Goal: Book appointment/travel/reservation

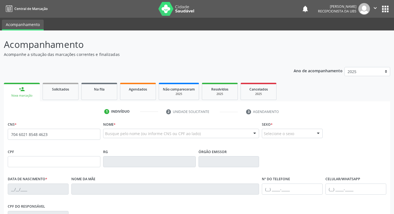
type input "704 6021 8548 4623"
type input "376.319.738-90"
type input "[DATE]"
type input "[PERSON_NAME]"
type input "[PHONE_NUMBER]"
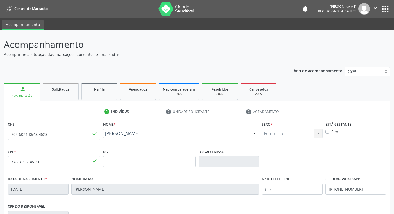
scroll to position [86, 0]
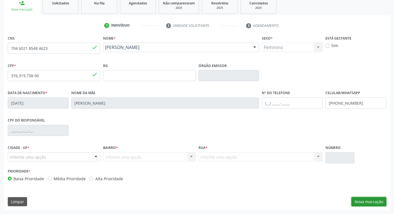
click at [360, 200] on button "Nova marcação" at bounding box center [369, 201] width 35 height 9
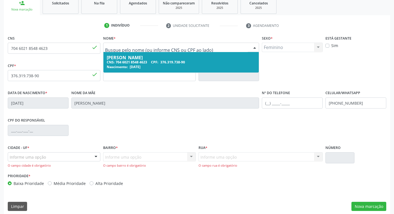
drag, startPoint x: 166, startPoint y: 47, endPoint x: 129, endPoint y: 53, distance: 36.7
click at [64, 152] on div "Cidade - UF * Informe uma opção Serra Talhada - PE Nenhum resultado encontrado …" at bounding box center [54, 156] width 93 height 24
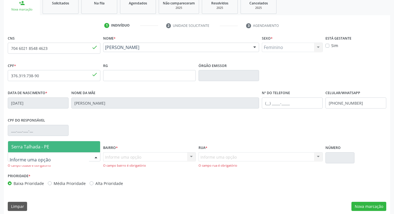
click at [56, 152] on div at bounding box center [54, 156] width 93 height 9
click at [58, 148] on span "Serra Talhada - PE" at bounding box center [54, 146] width 92 height 11
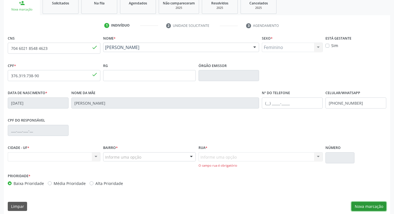
click at [362, 205] on button "Nova marcação" at bounding box center [369, 206] width 35 height 9
drag, startPoint x: 55, startPoint y: 42, endPoint x: 41, endPoint y: 50, distance: 16.5
click at [37, 48] on div "CNS 704 6021 8548 4623 done" at bounding box center [54, 44] width 93 height 20
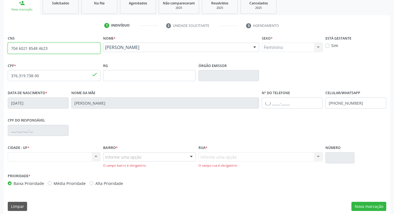
drag, startPoint x: 52, startPoint y: 50, endPoint x: 4, endPoint y: 51, distance: 47.9
click at [4, 51] on div "CNS 704 6021 8548 4623 done Nome * [PERSON_NAME] [PERSON_NAME] CNS: 704 6021 85…" at bounding box center [197, 124] width 387 height 181
click at [69, 52] on input "704 6021 8548 4623" at bounding box center [54, 48] width 93 height 11
click at [80, 162] on div "CIDADE - UF * Nenhum resultado encontrado para: " " Não há nenhuma opção para s…" at bounding box center [53, 158] width 95 height 28
click at [83, 155] on div "Nenhum resultado encontrado para: " " Não há nenhuma opção para ser exibida." at bounding box center [54, 156] width 93 height 9
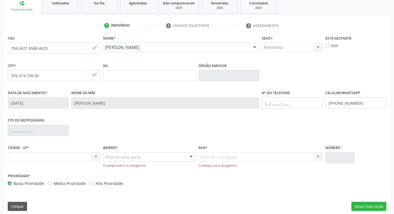
click at [87, 157] on div "Nenhum resultado encontrado para: " " Não há nenhuma opção para ser exibida." at bounding box center [54, 156] width 93 height 9
click at [94, 154] on div "Nenhum resultado encontrado para: " " Não há nenhuma opção para ser exibida." at bounding box center [54, 156] width 93 height 9
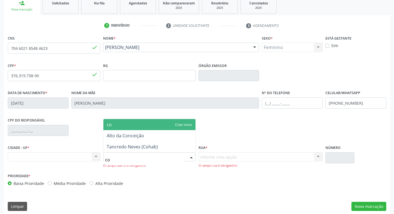
type input "coh"
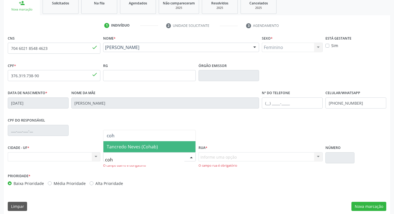
click at [163, 144] on span "Tancredo Neves (Cohab)" at bounding box center [149, 146] width 92 height 11
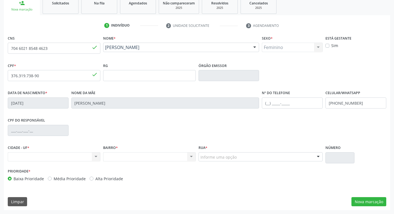
click at [95, 178] on label "Alta Prioridade" at bounding box center [109, 179] width 28 height 6
click at [94, 178] on input "Alta Prioridade" at bounding box center [92, 178] width 4 height 5
radio input "true"
drag, startPoint x: 365, startPoint y: 201, endPoint x: 353, endPoint y: 201, distance: 11.9
click at [364, 201] on button "Nova marcação" at bounding box center [369, 201] width 35 height 9
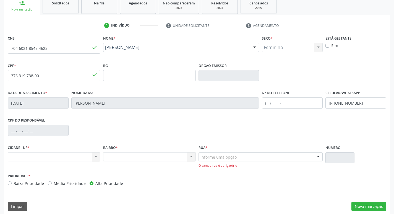
click at [287, 160] on div "Informe uma opção" at bounding box center [261, 156] width 125 height 9
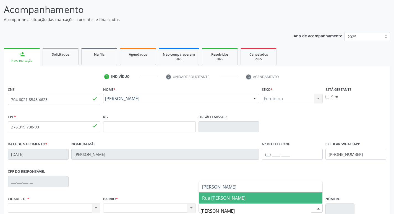
scroll to position [0, 0]
type input "alfr"
click at [243, 198] on span "Rua [PERSON_NAME]" at bounding box center [223, 198] width 43 height 6
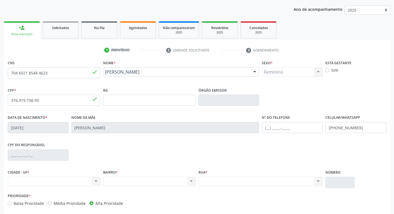
scroll to position [86, 0]
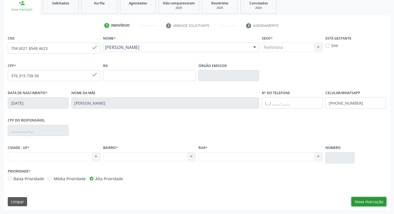
click at [384, 205] on button "Nova marcação" at bounding box center [369, 201] width 35 height 9
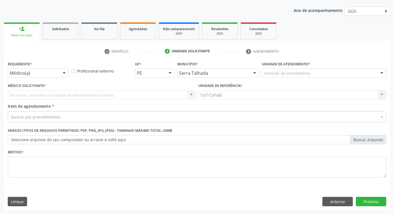
scroll to position [60, 0]
click at [328, 71] on div "Unidade de atendimento" at bounding box center [324, 72] width 125 height 9
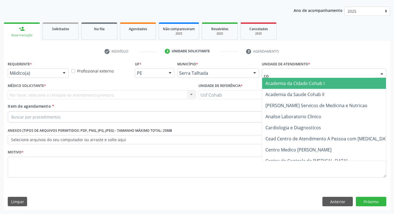
type input "coh"
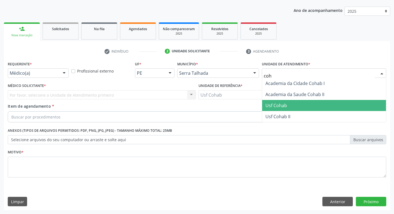
click at [279, 101] on span "Usf Cohab" at bounding box center [324, 105] width 124 height 11
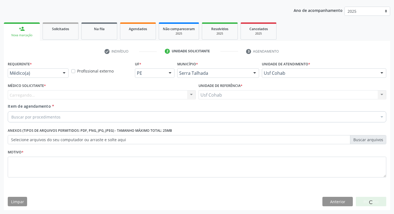
click at [109, 90] on div "Médico Solicitante * [GEOGRAPHIC_DATA]... Nenhum resultado encontrado para: " "…" at bounding box center [102, 91] width 188 height 18
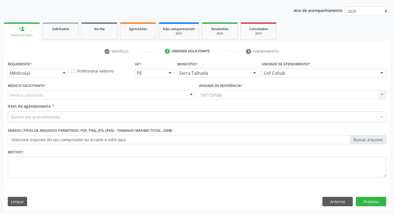
click at [106, 95] on div "Médico solicitante" at bounding box center [102, 94] width 188 height 9
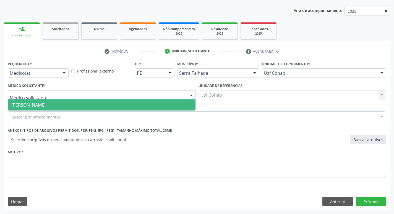
click at [89, 104] on span "[PERSON_NAME]" at bounding box center [102, 104] width 188 height 11
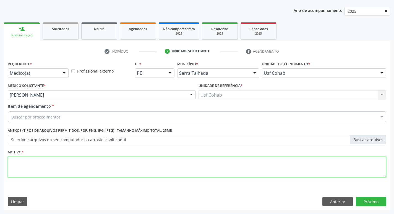
click at [65, 175] on textarea at bounding box center [197, 167] width 379 height 21
type textarea "-"
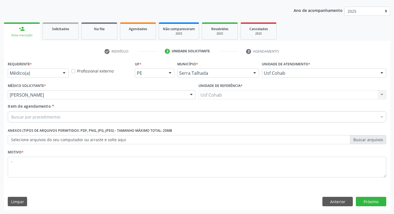
click at [70, 115] on div "Buscar por procedimentos" at bounding box center [197, 116] width 379 height 11
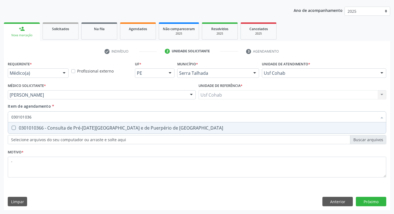
type input "0301010366"
click at [152, 129] on div "0301010366 - Consulta de Pré-[DATE][GEOGRAPHIC_DATA] e de Puerpério de [GEOGRAP…" at bounding box center [197, 128] width 372 height 4
checkbox Risco "true"
click at [382, 204] on div "Requerente * Médico(a) Médico(a) Enfermeiro(a) Paciente Nenhum resultado encont…" at bounding box center [197, 135] width 387 height 150
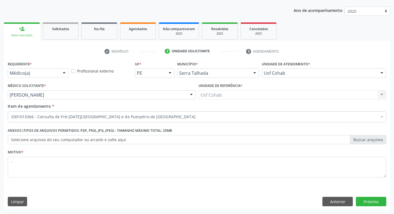
click at [374, 195] on div "Requerente * Médico(a) Médico(a) Enfermeiro(a) Paciente Nenhum resultado encont…" at bounding box center [197, 135] width 387 height 150
click at [368, 201] on button "Próximo" at bounding box center [371, 201] width 30 height 9
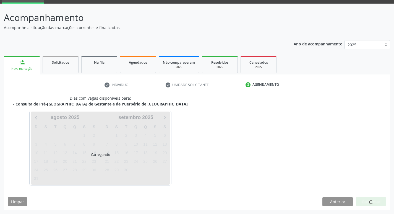
scroll to position [27, 0]
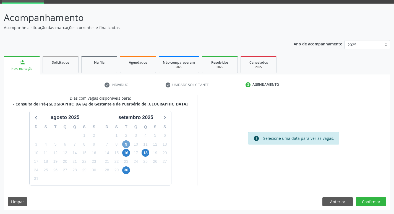
click at [129, 145] on span "9" at bounding box center [126, 144] width 8 height 8
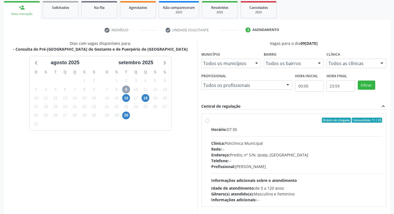
scroll to position [82, 0]
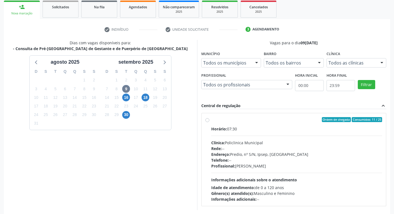
click at [325, 165] on div "Profissional: [PERSON_NAME]" at bounding box center [296, 166] width 171 height 6
click at [209, 122] on input "Ordem de chegada Consumidos: 11 / 25 Horário: 07:30 Clínica: Policlinica Munici…" at bounding box center [208, 119] width 4 height 5
radio input "true"
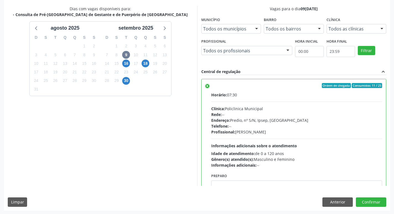
scroll to position [117, 0]
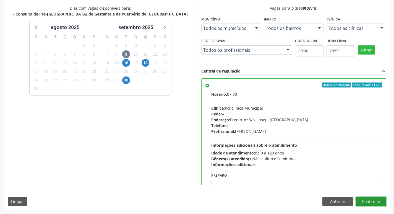
click at [368, 203] on button "Confirmar" at bounding box center [371, 201] width 30 height 9
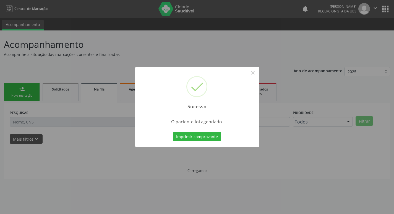
scroll to position [0, 0]
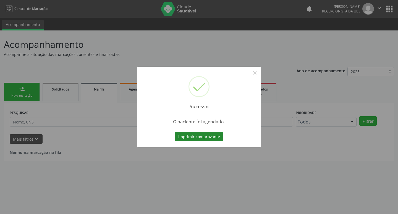
click at [194, 136] on button "Imprimir comprovante" at bounding box center [199, 136] width 48 height 9
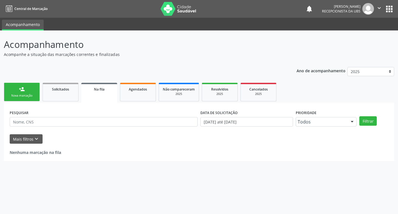
click at [30, 101] on link "person_add Nova marcação" at bounding box center [22, 92] width 36 height 19
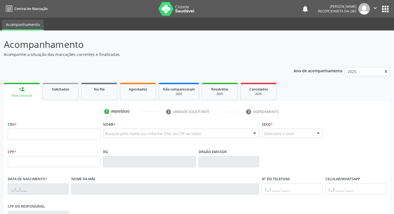
click at [28, 95] on div "Nova marcação" at bounding box center [22, 96] width 28 height 4
paste input "209 1361 5344 0008"
type input "209 1361 5344 0008"
type input "118.032.204-57"
type input "[DATE]"
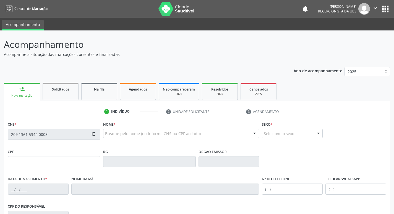
type input "[PERSON_NAME] das [PERSON_NAME]"
type input "[PHONE_NUMBER]"
type input "10"
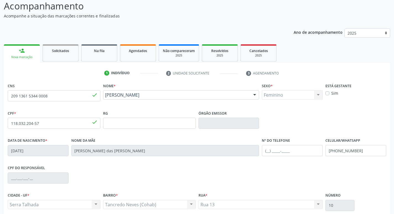
scroll to position [86, 0]
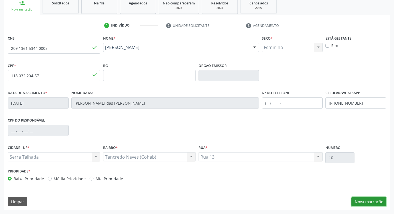
click at [374, 202] on button "Nova marcação" at bounding box center [369, 201] width 35 height 9
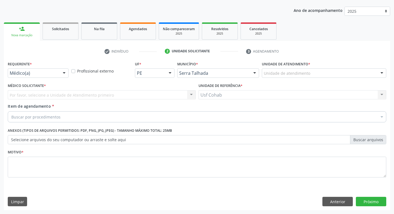
scroll to position [60, 0]
click at [313, 76] on div "Unidade de atendimento" at bounding box center [324, 72] width 125 height 9
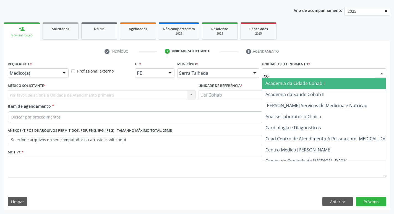
type input "coh"
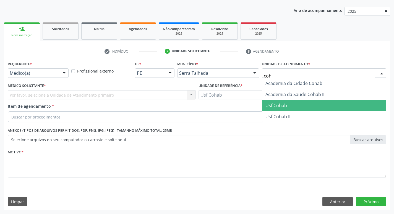
click at [286, 105] on span "Usf Cohab" at bounding box center [277, 105] width 22 height 6
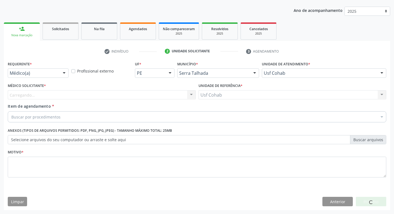
click at [136, 96] on div "Carregando... Nenhum resultado encontrado para: " " Não há nenhuma opção para s…" at bounding box center [102, 94] width 188 height 9
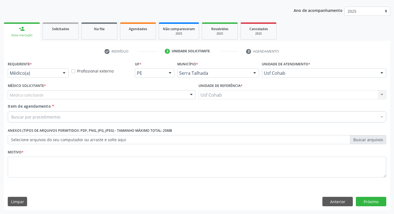
click at [136, 96] on div "Médico solicitante" at bounding box center [102, 94] width 188 height 9
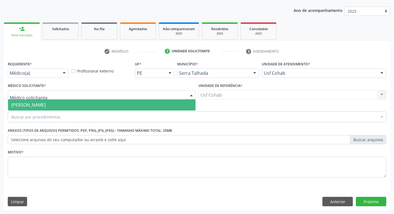
click at [135, 102] on span "[PERSON_NAME]" at bounding box center [102, 104] width 188 height 11
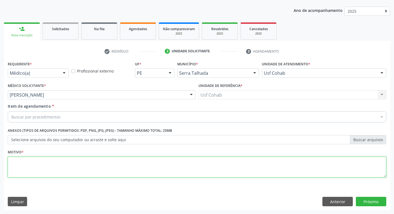
click at [102, 162] on textarea at bounding box center [197, 167] width 379 height 21
type textarea "-"
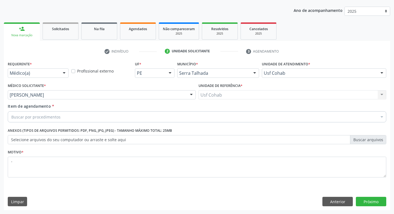
click at [107, 121] on div "Buscar por procedimentos" at bounding box center [197, 116] width 379 height 11
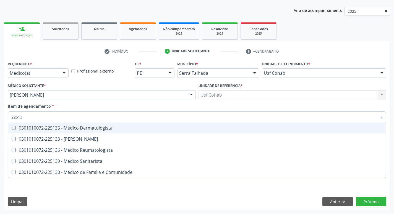
type input "225133"
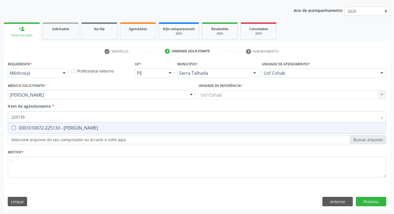
click at [107, 127] on div "0301010072-225133 - [PERSON_NAME]" at bounding box center [197, 128] width 372 height 4
checkbox Psiquiatra "true"
click at [367, 203] on div "Requerente * Médico(a) Médico(a) Enfermeiro(a) Paciente Nenhum resultado encont…" at bounding box center [197, 135] width 387 height 150
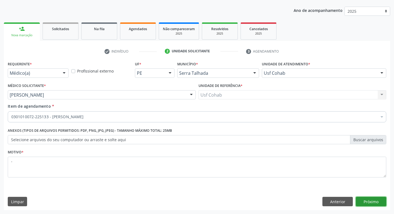
click at [365, 203] on button "Próximo" at bounding box center [371, 201] width 30 height 9
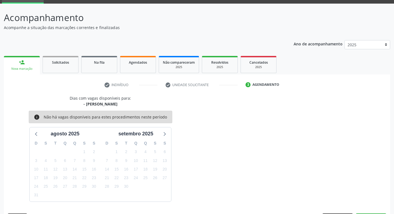
scroll to position [43, 0]
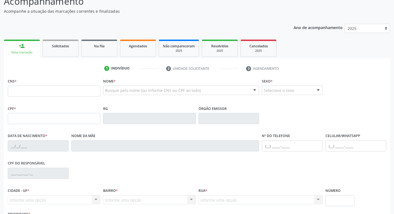
scroll to position [43, 0]
click at [61, 92] on input "text" at bounding box center [54, 90] width 93 height 11
